Goal: Find specific page/section: Find specific page/section

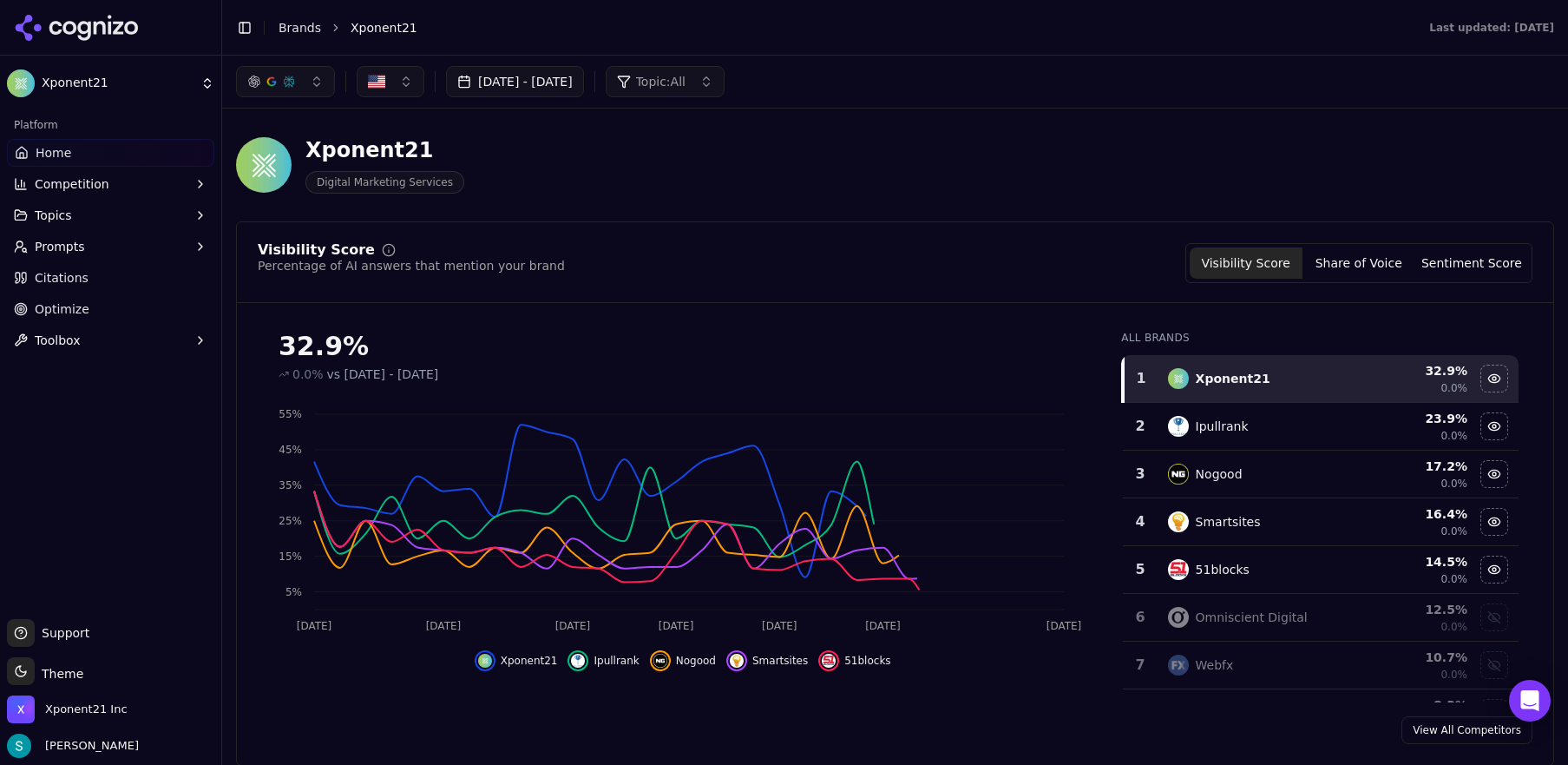
click at [310, 26] on link "Brands" at bounding box center [299, 27] width 42 height 14
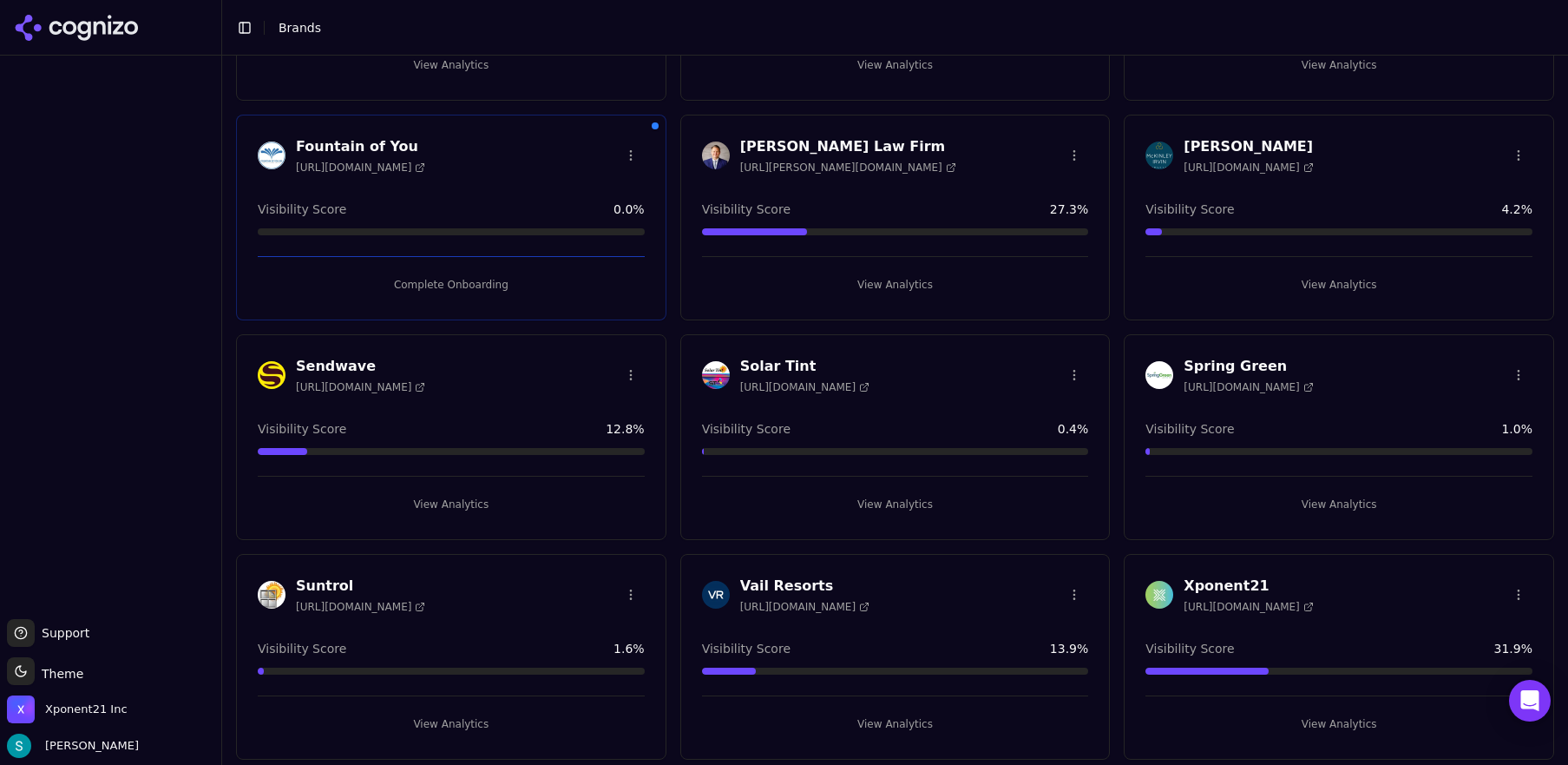
scroll to position [263, 0]
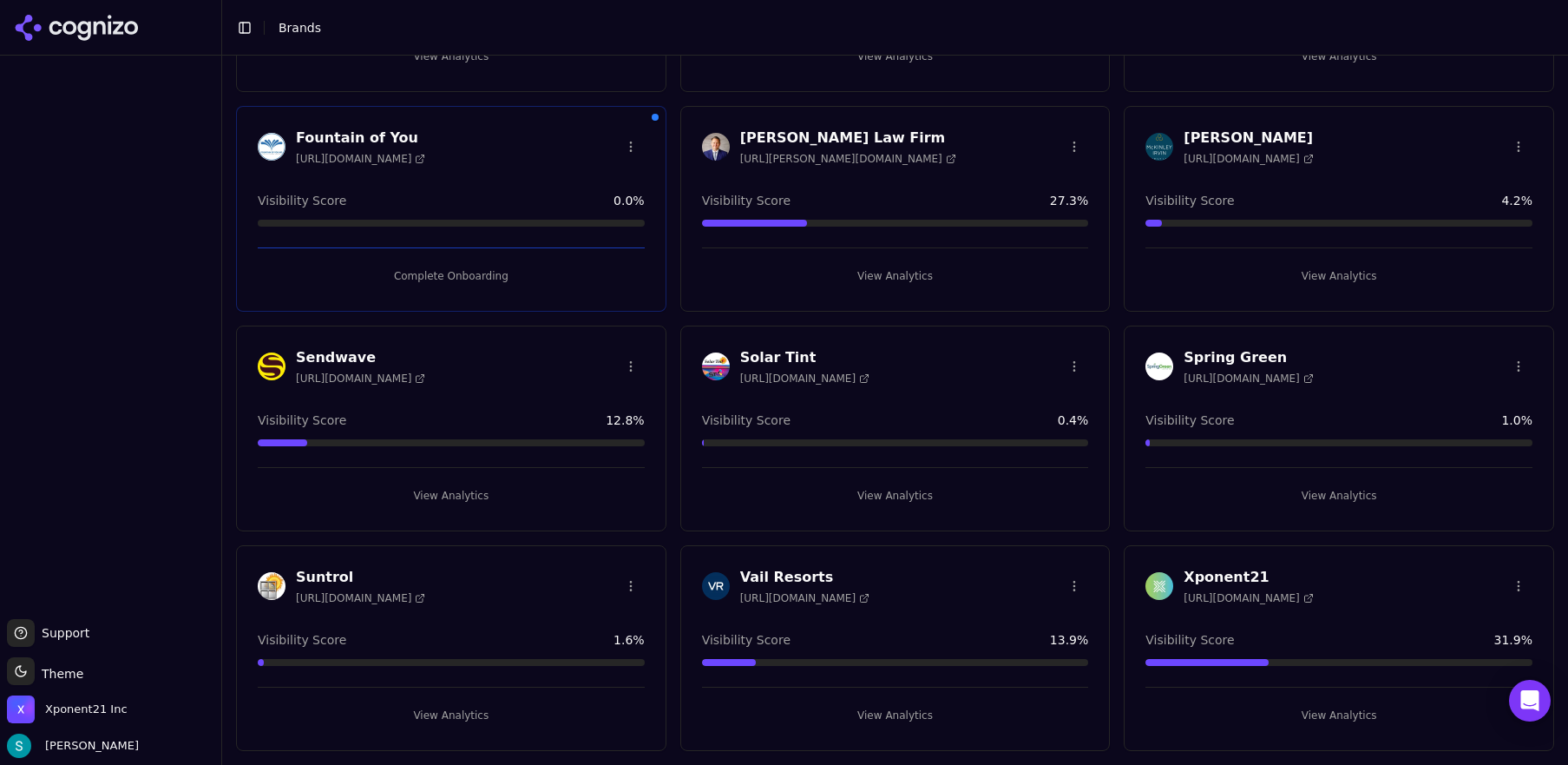
click at [922, 570] on div "Vail Resorts [URL][DOMAIN_NAME]" at bounding box center [896, 586] width 387 height 38
click at [792, 579] on h3 "Vail Resorts" at bounding box center [804, 577] width 129 height 21
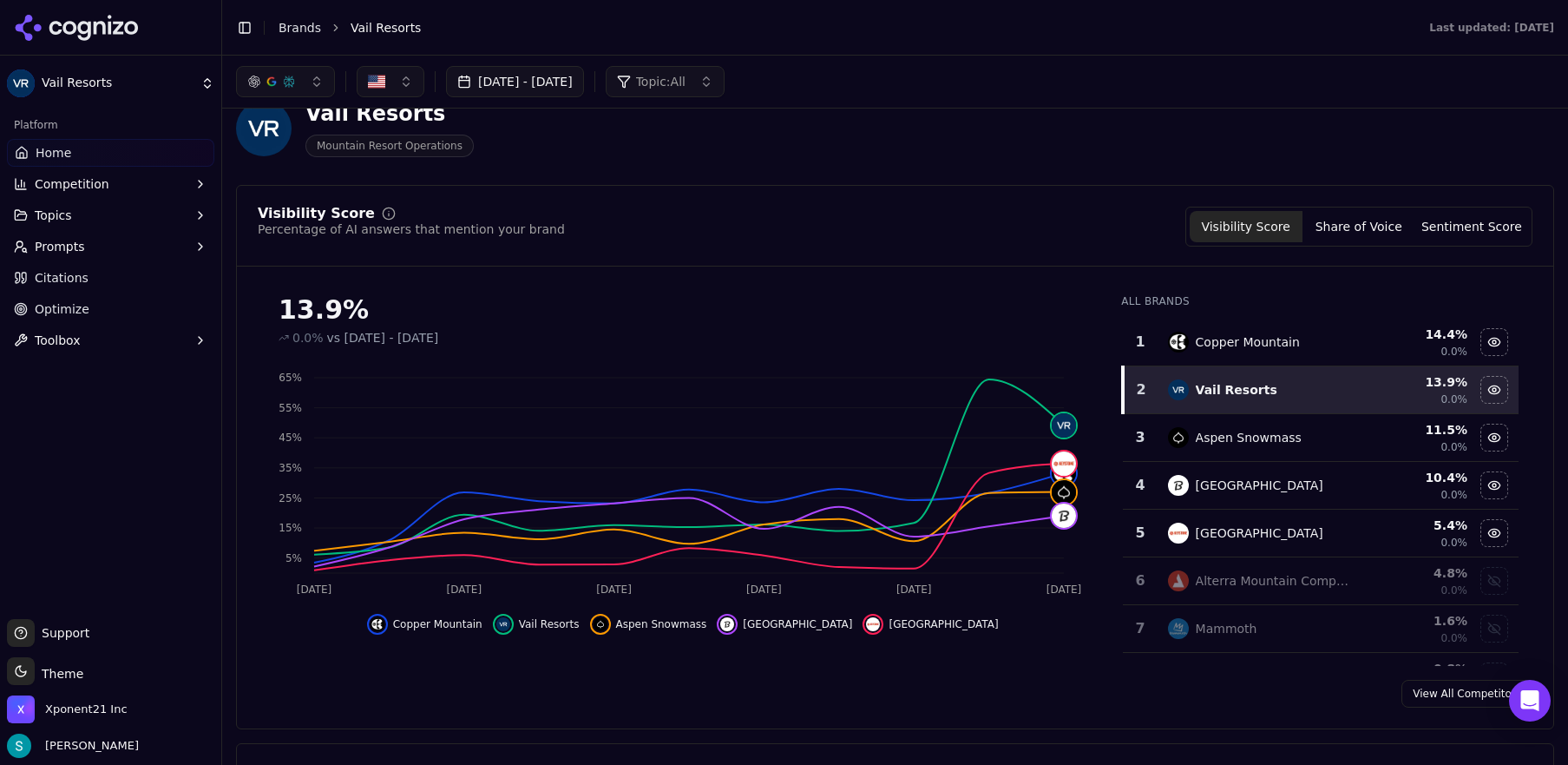
scroll to position [36, 0]
click at [1246, 348] on div "Copper Mountain" at bounding box center [1247, 343] width 104 height 17
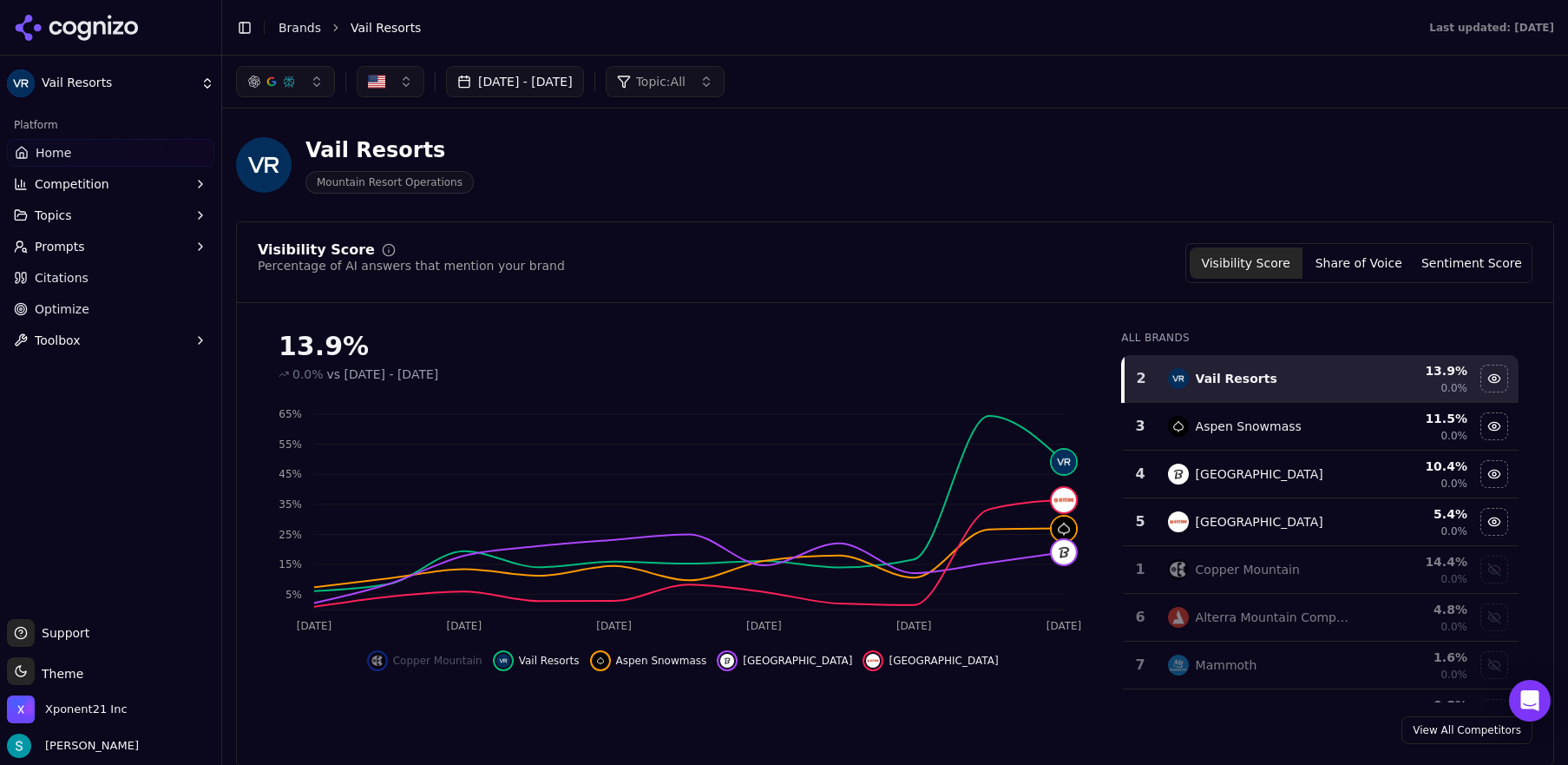
scroll to position [153, 0]
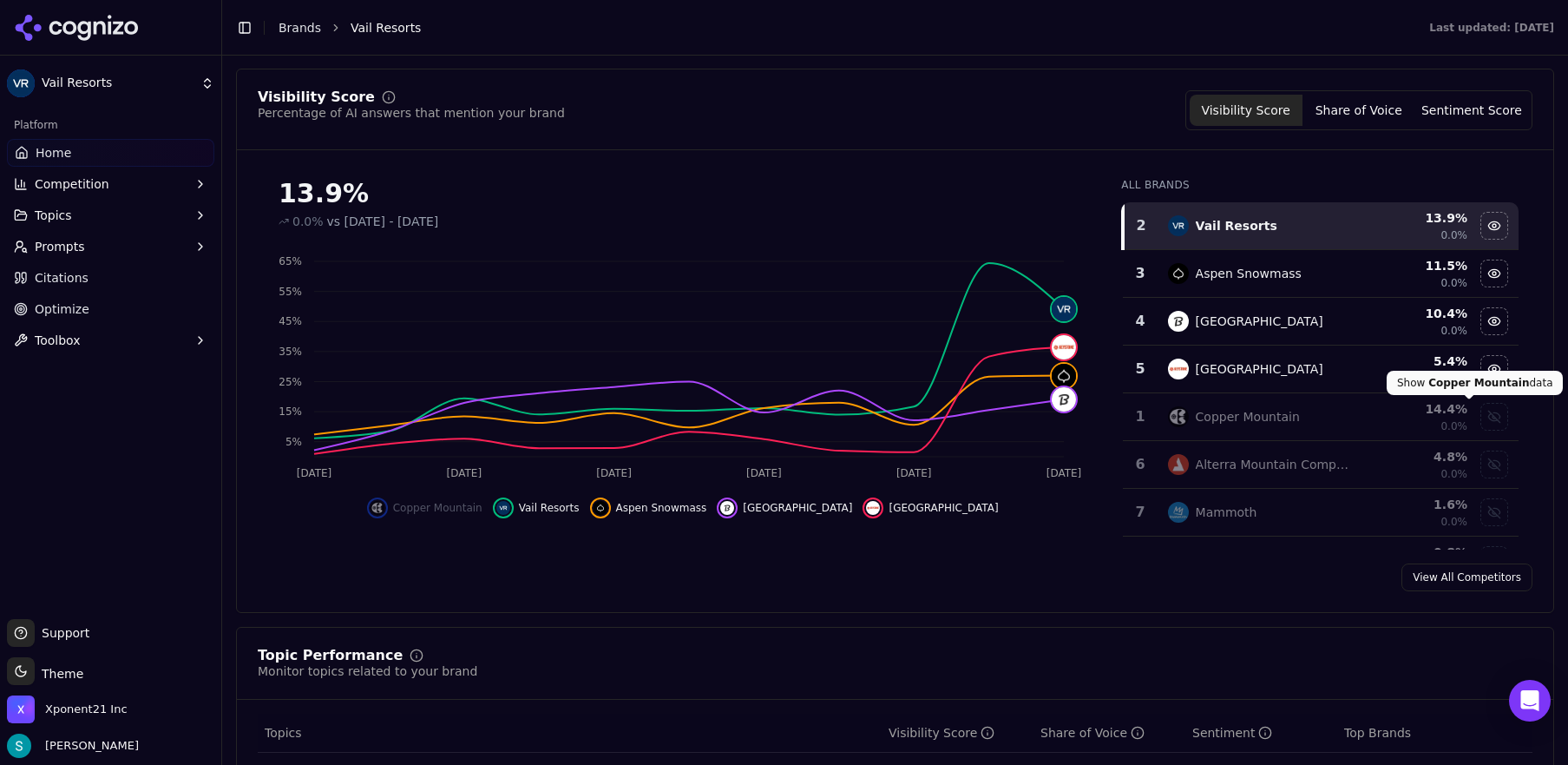
click at [1481, 422] on div "Show copper mountain data" at bounding box center [1494, 416] width 26 height 26
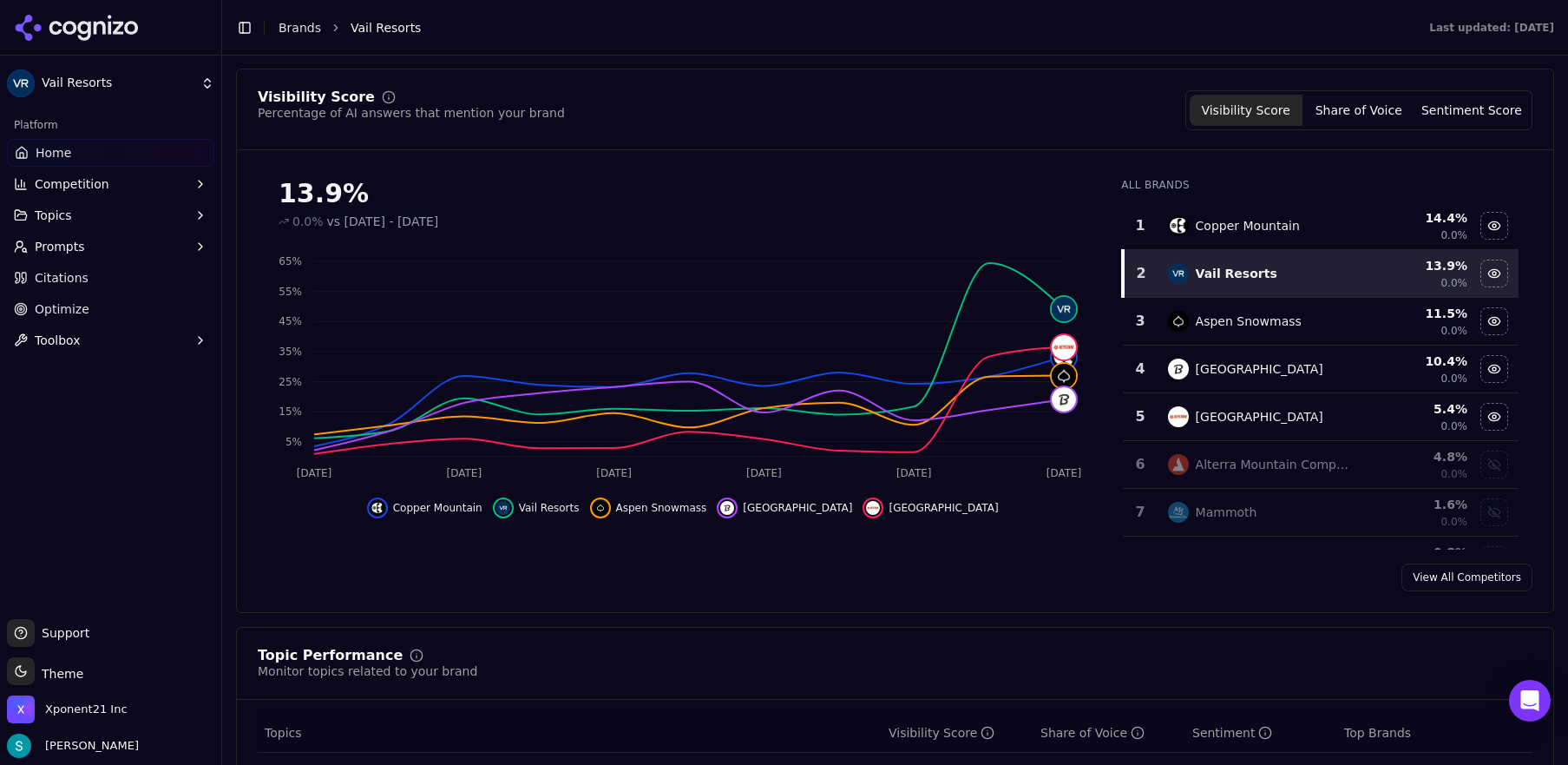
click at [1298, 163] on div "Visibility Score Percentage of AI answers that mention your brand Visibility Sc…" at bounding box center [895, 341] width 1318 height 544
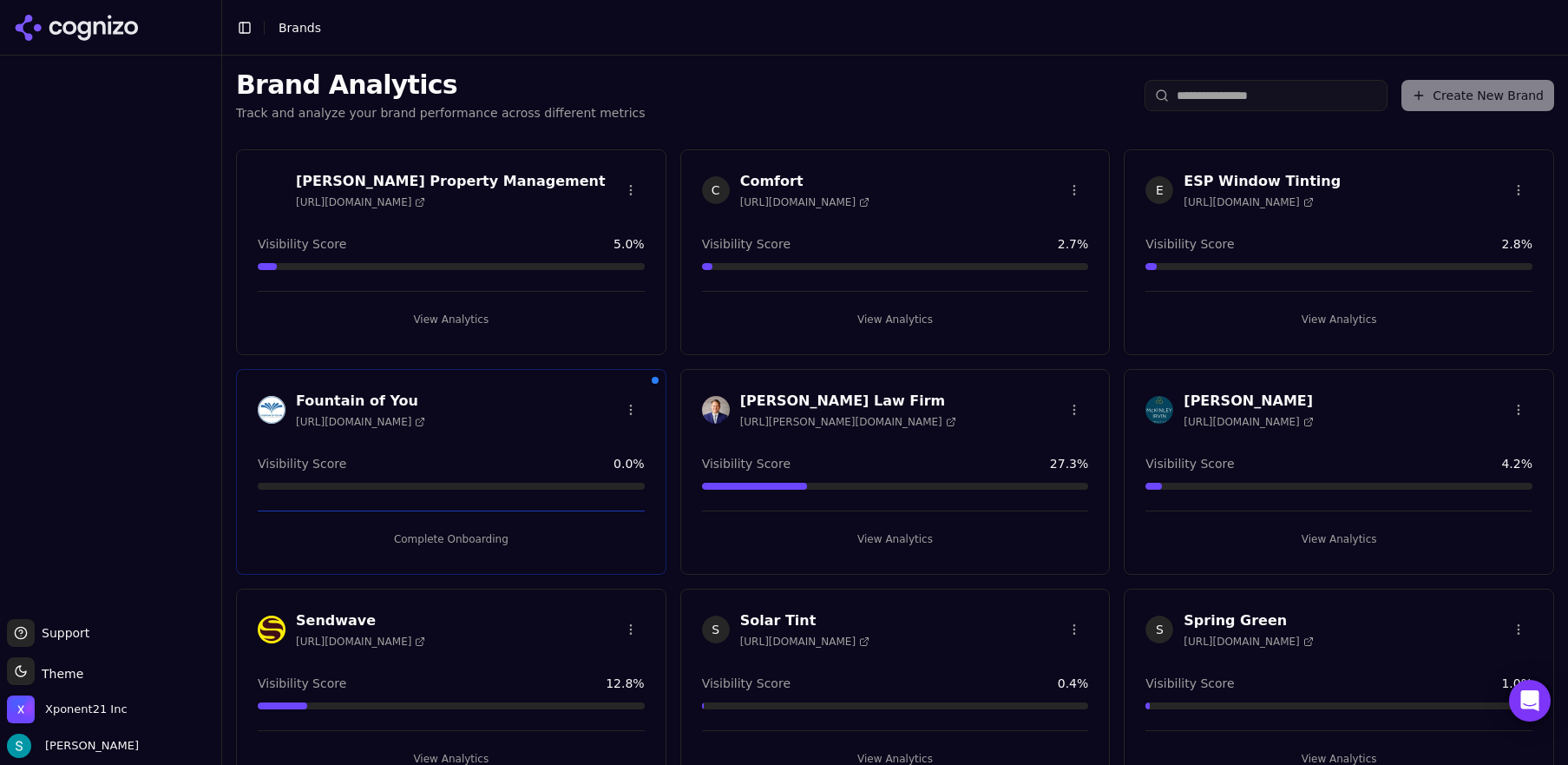
scroll to position [263, 0]
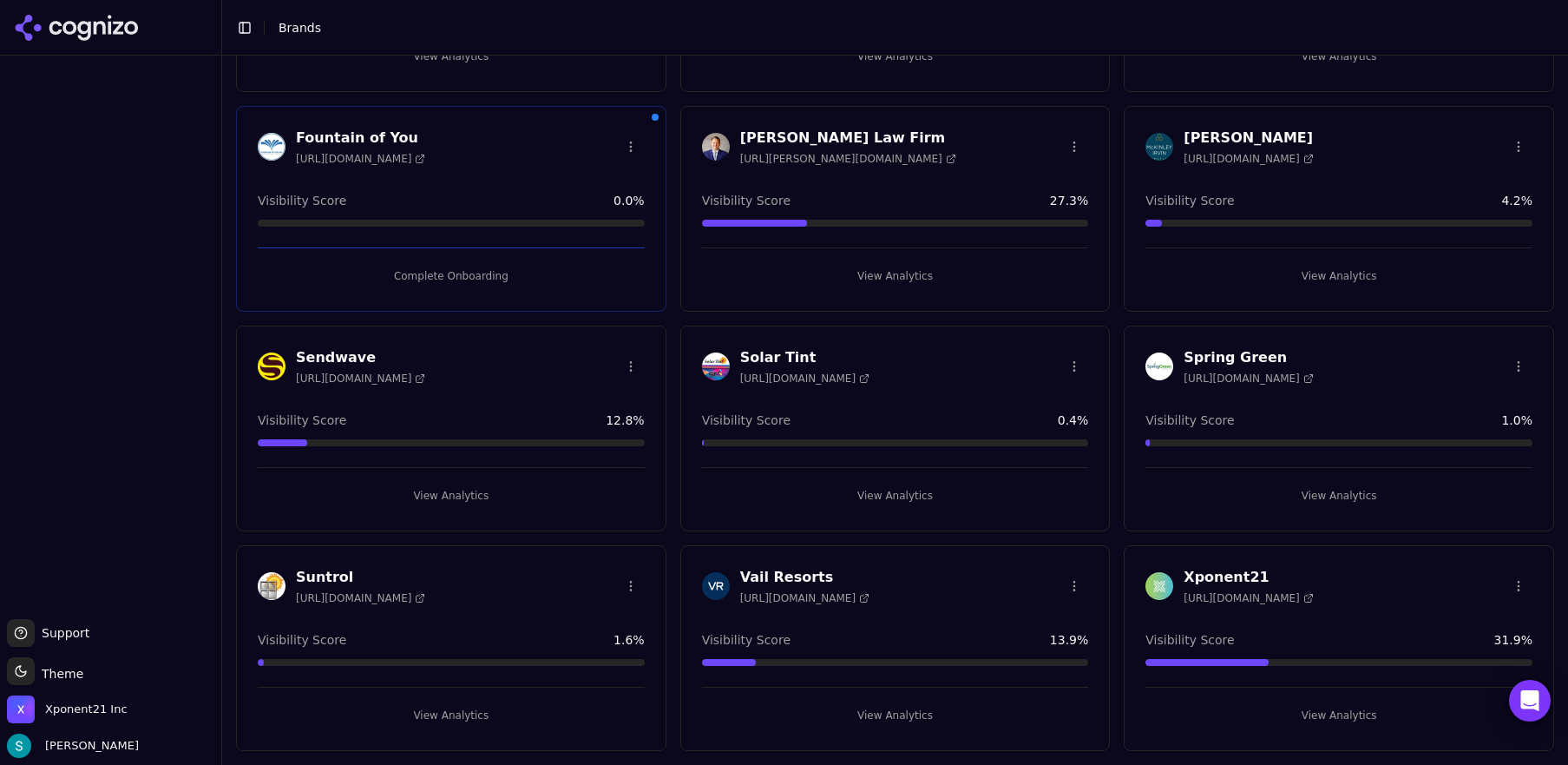
click at [1222, 573] on h3 "Xponent21" at bounding box center [1248, 577] width 129 height 21
